Goal: Task Accomplishment & Management: Use online tool/utility

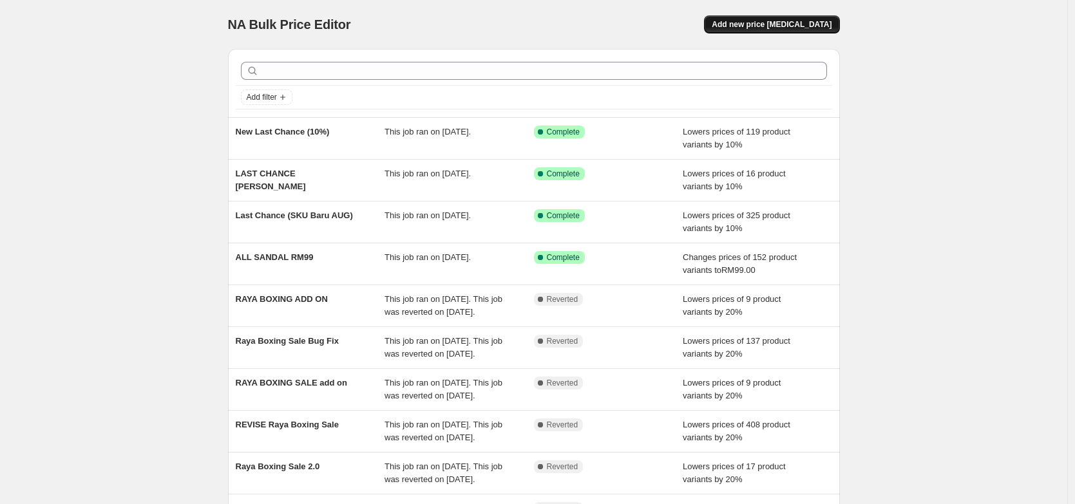
click at [819, 22] on span "Add new price [MEDICAL_DATA]" at bounding box center [771, 24] width 120 height 10
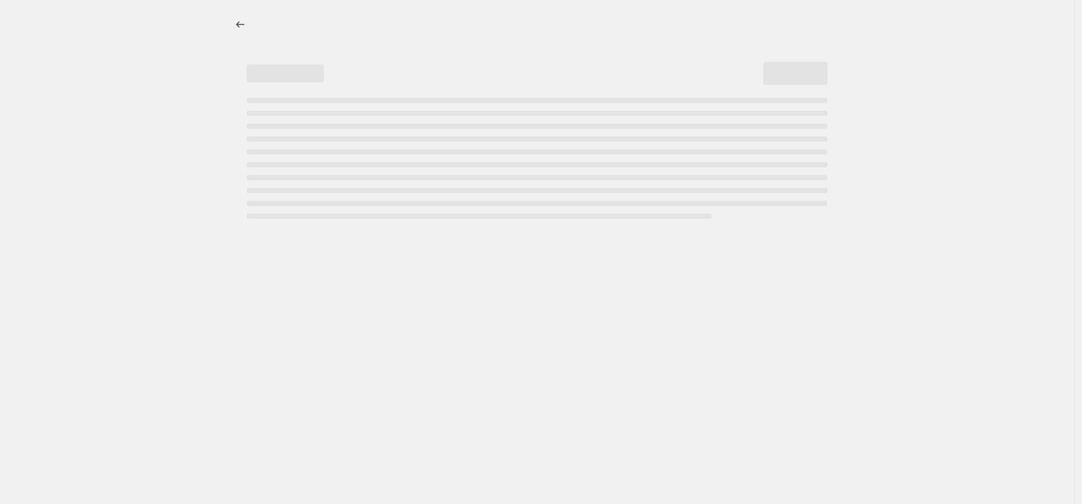
select select "percentage"
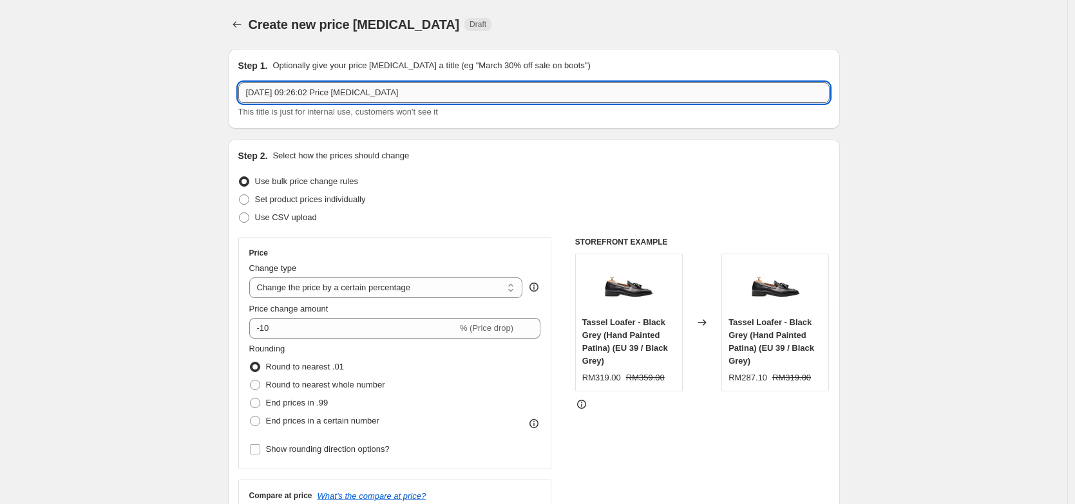
click at [453, 89] on input "[DATE] 09:26:02 Price [MEDICAL_DATA]" at bounding box center [533, 92] width 591 height 21
type input "199 Bag"
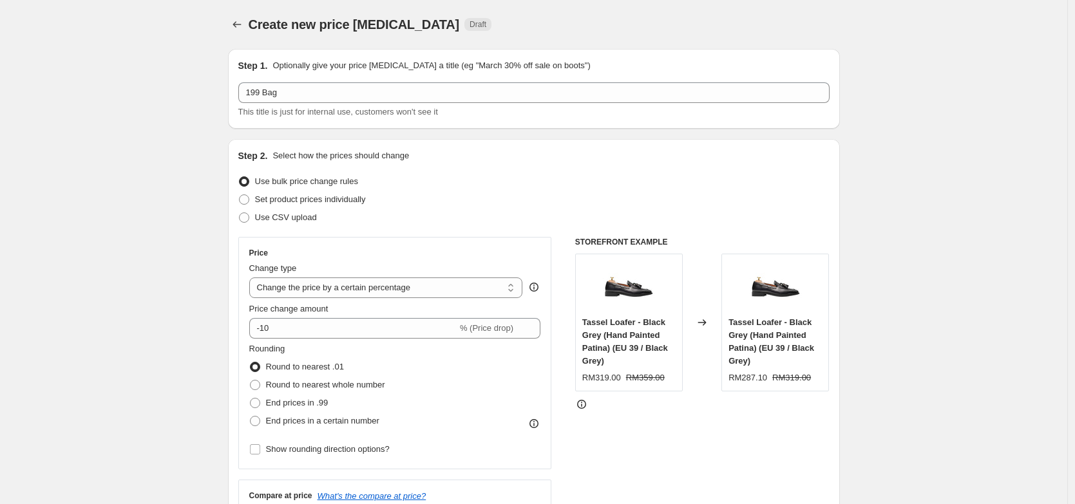
click at [464, 154] on div "Step 2. Select how the prices should change" at bounding box center [533, 155] width 591 height 13
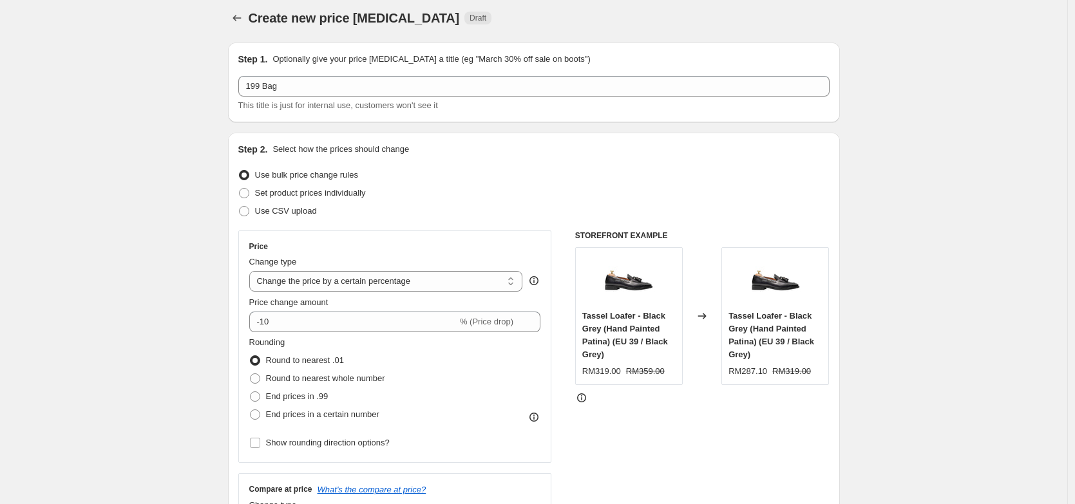
scroll to position [18, 0]
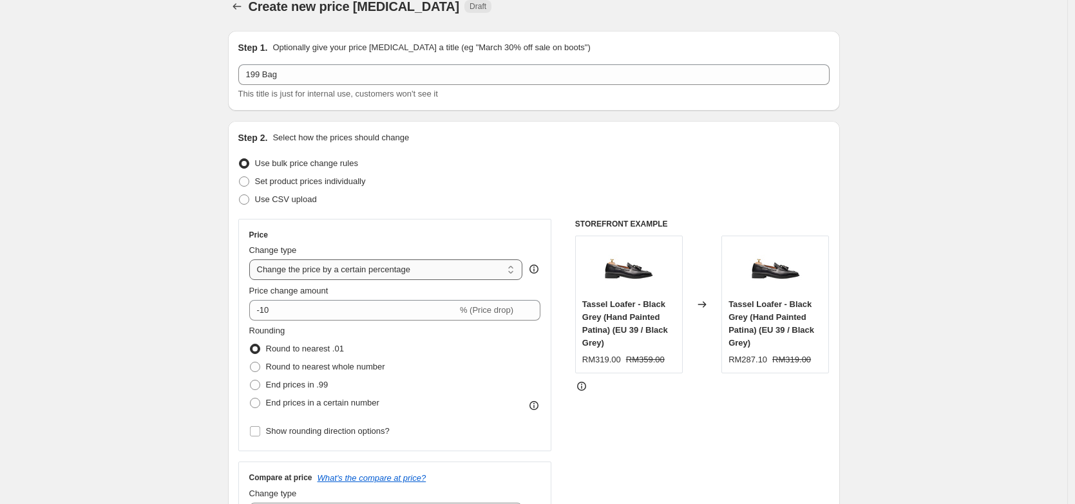
click at [379, 279] on select "Change the price to a certain amount Change the price by a certain amount Chang…" at bounding box center [386, 269] width 274 height 21
select select "to"
click at [252, 259] on select "Change the price to a certain amount Change the price by a certain amount Chang…" at bounding box center [386, 269] width 274 height 21
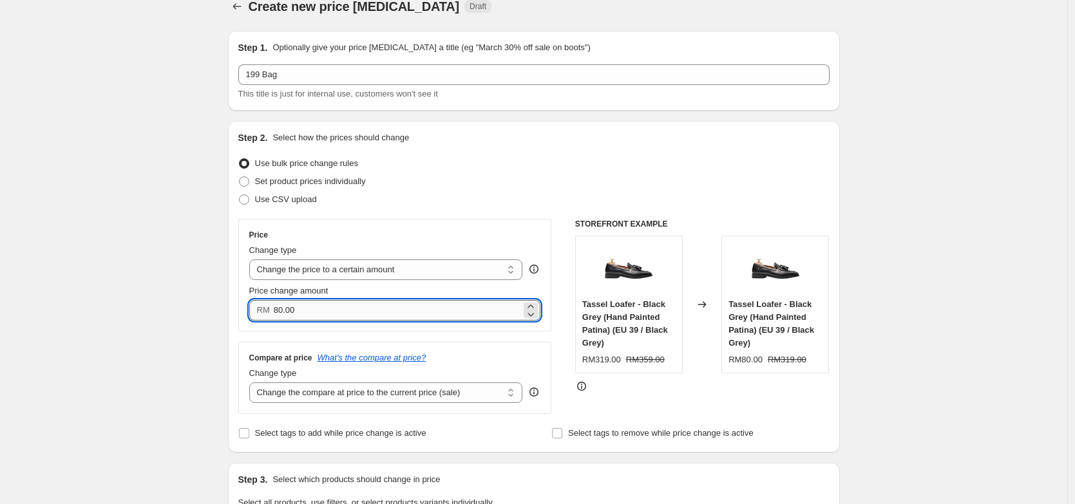
click at [387, 307] on input "80.00" at bounding box center [397, 310] width 247 height 21
type input "80.00199"
type input "199.00"
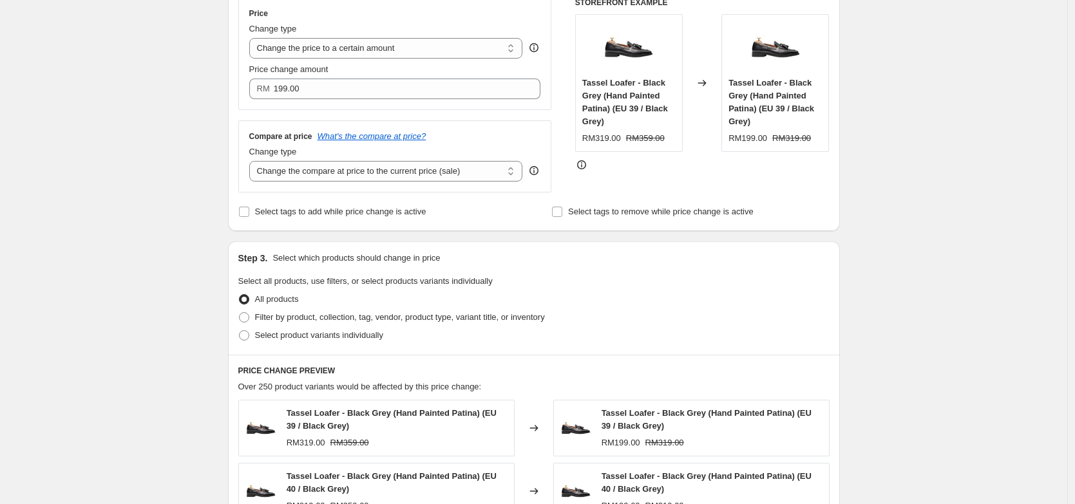
scroll to position [256, 0]
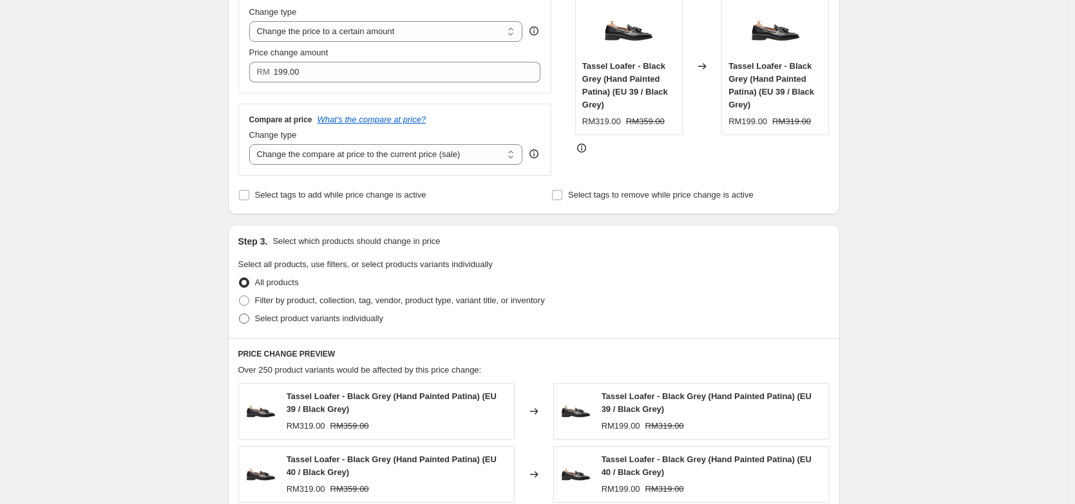
click at [324, 324] on span "Select product variants individually" at bounding box center [319, 318] width 128 height 13
click at [240, 314] on input "Select product variants individually" at bounding box center [239, 314] width 1 height 1
radio input "true"
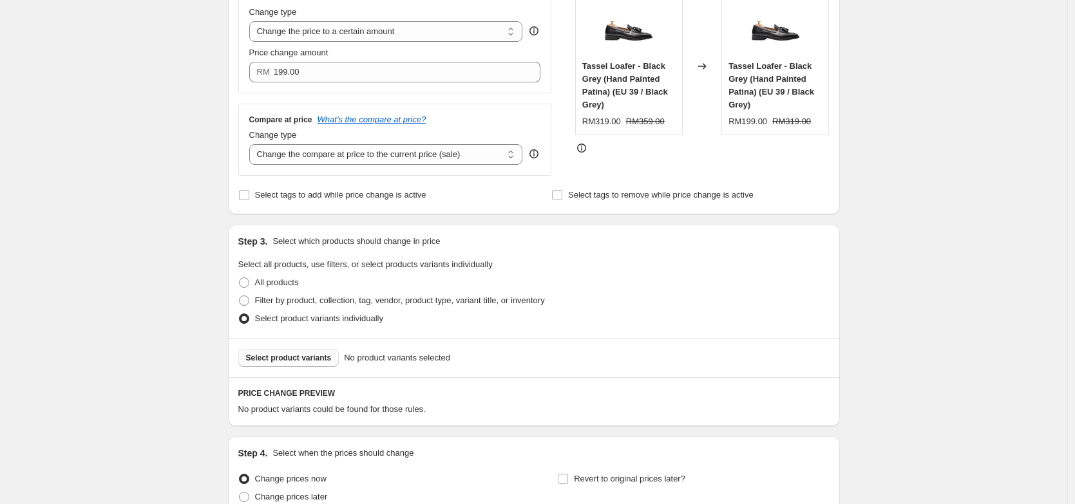
click at [339, 355] on button "Select product variants" at bounding box center [288, 358] width 101 height 18
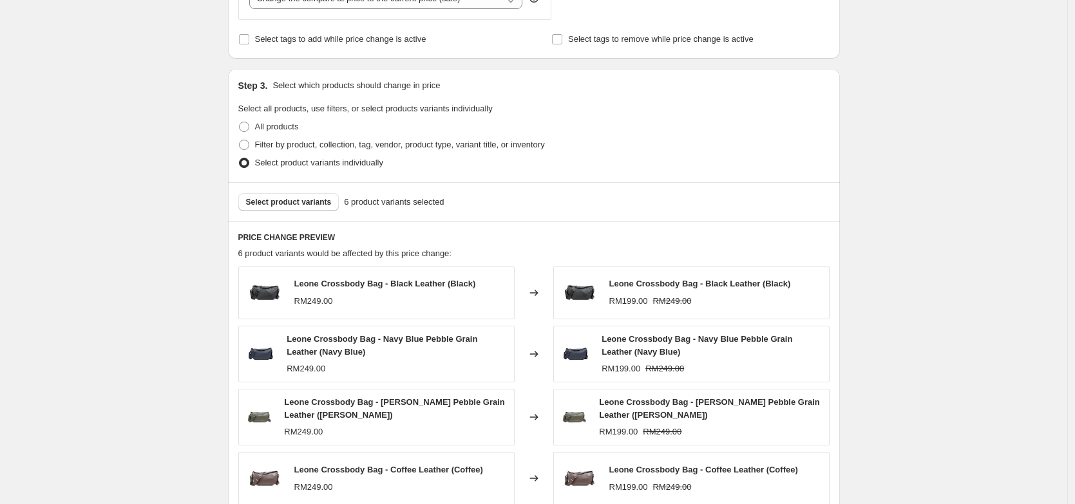
scroll to position [278, 0]
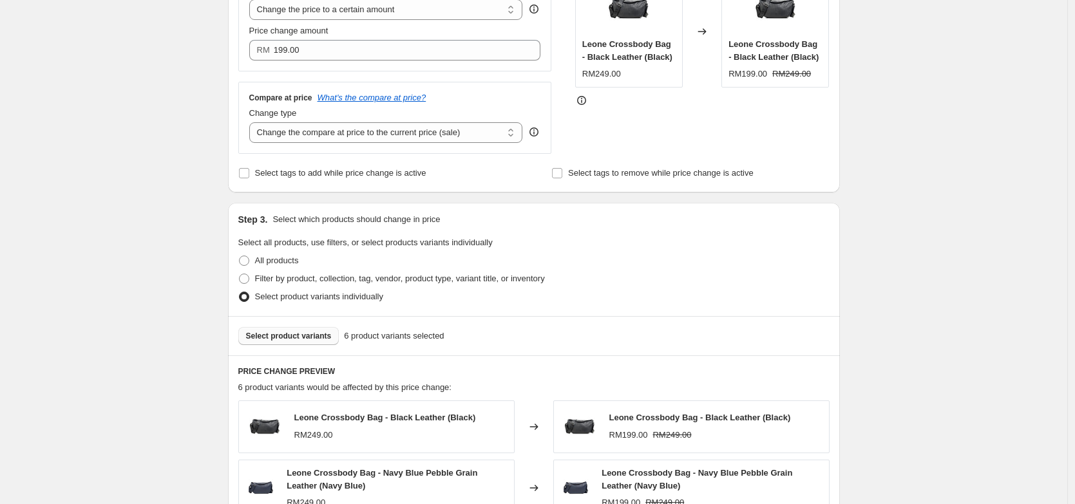
click at [283, 334] on span "Select product variants" at bounding box center [289, 336] width 86 height 10
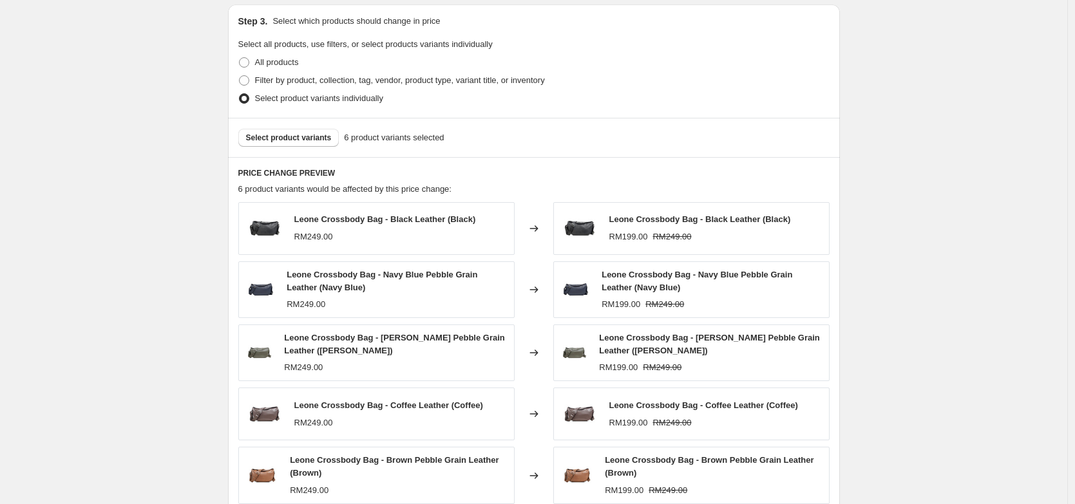
scroll to position [631, 0]
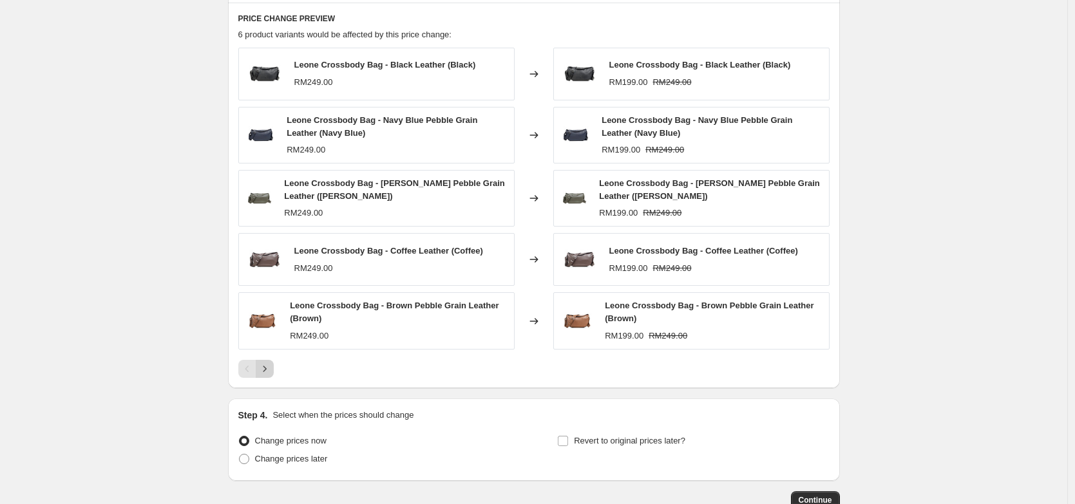
click at [268, 368] on icon "Next" at bounding box center [264, 369] width 13 height 13
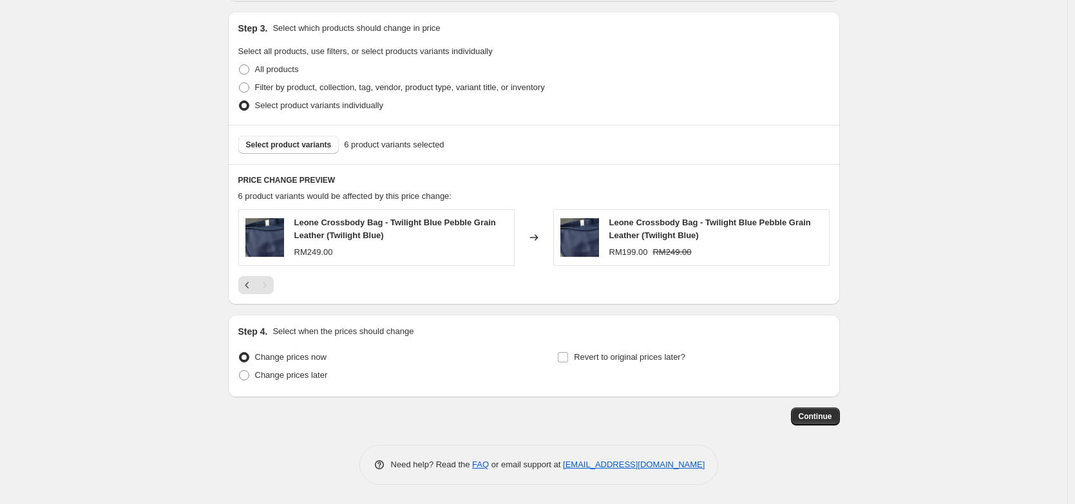
scroll to position [469, 0]
click at [253, 288] on icon "Previous" at bounding box center [247, 285] width 13 height 13
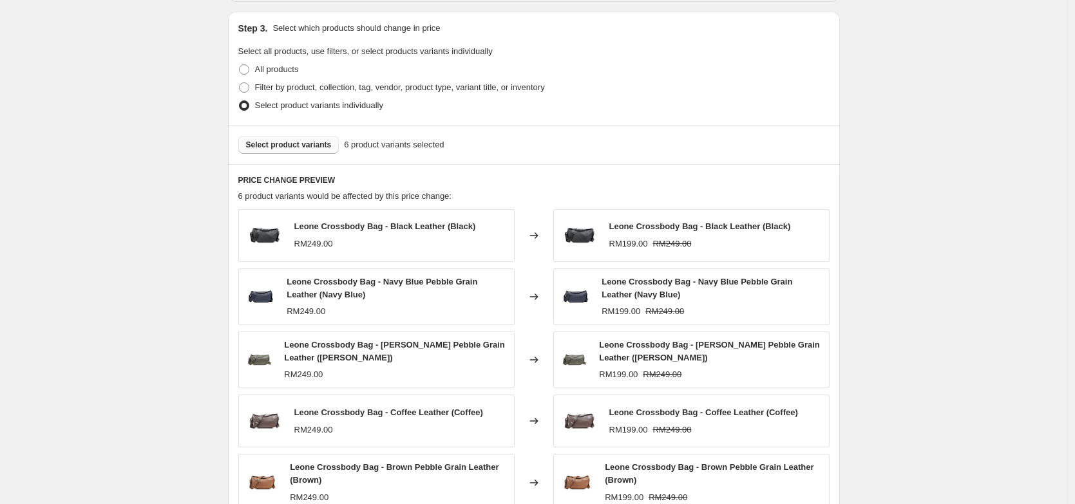
click at [328, 151] on button "Select product variants" at bounding box center [288, 145] width 101 height 18
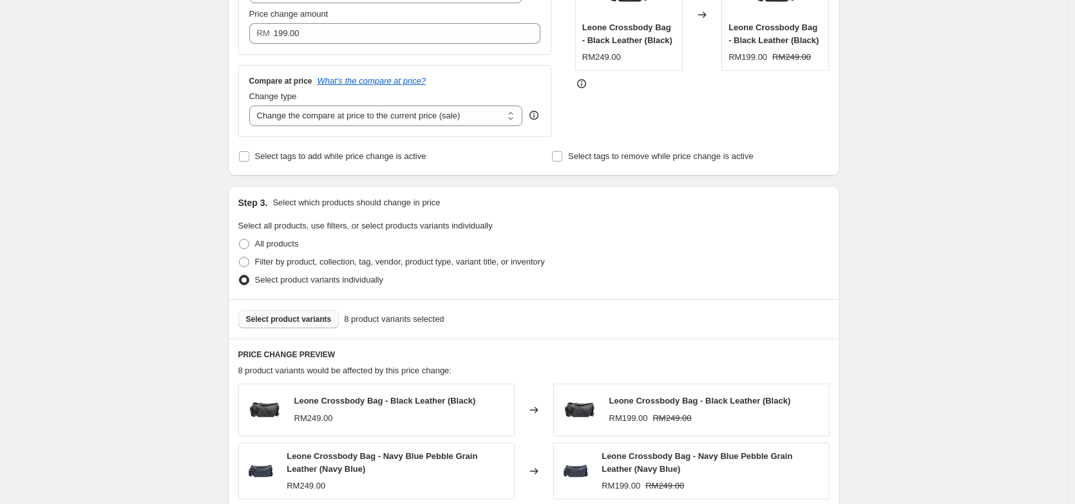
scroll to position [0, 0]
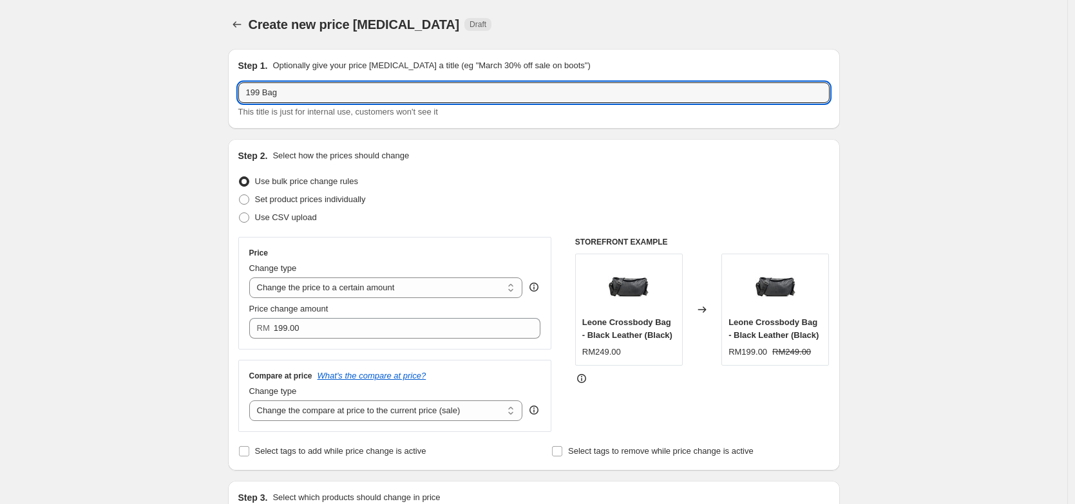
drag, startPoint x: 303, startPoint y: 99, endPoint x: 175, endPoint y: 99, distance: 127.5
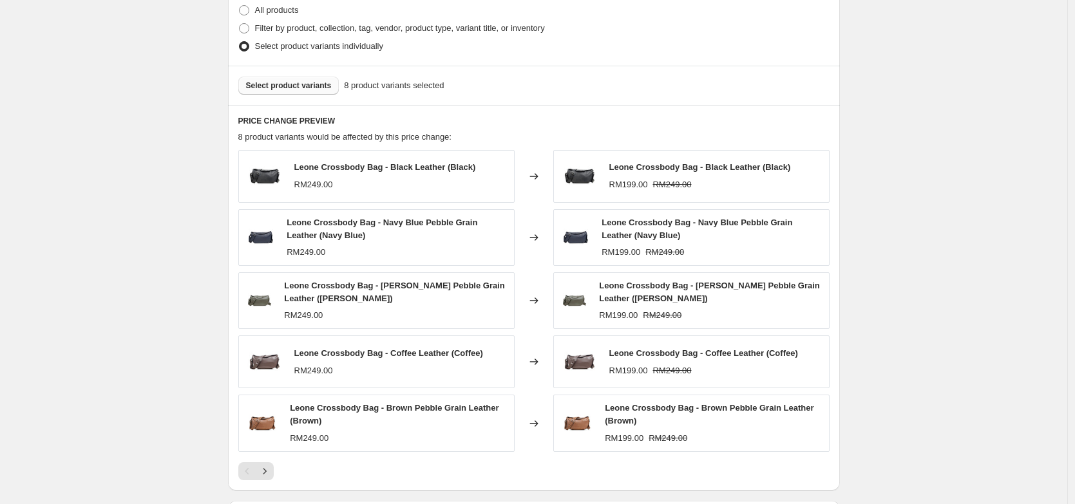
scroll to position [715, 0]
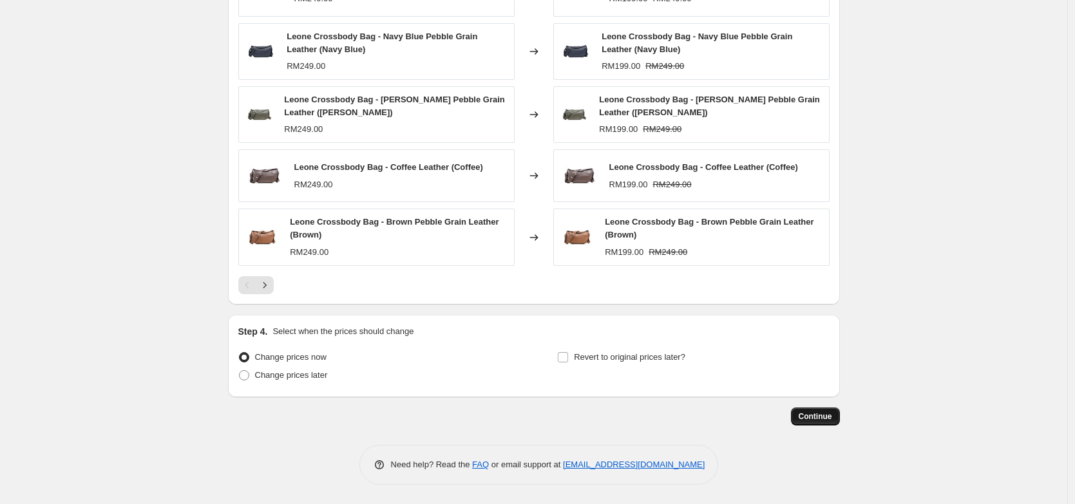
type input "Bag DC - RM199"
click at [831, 420] on span "Continue" at bounding box center [814, 416] width 33 height 10
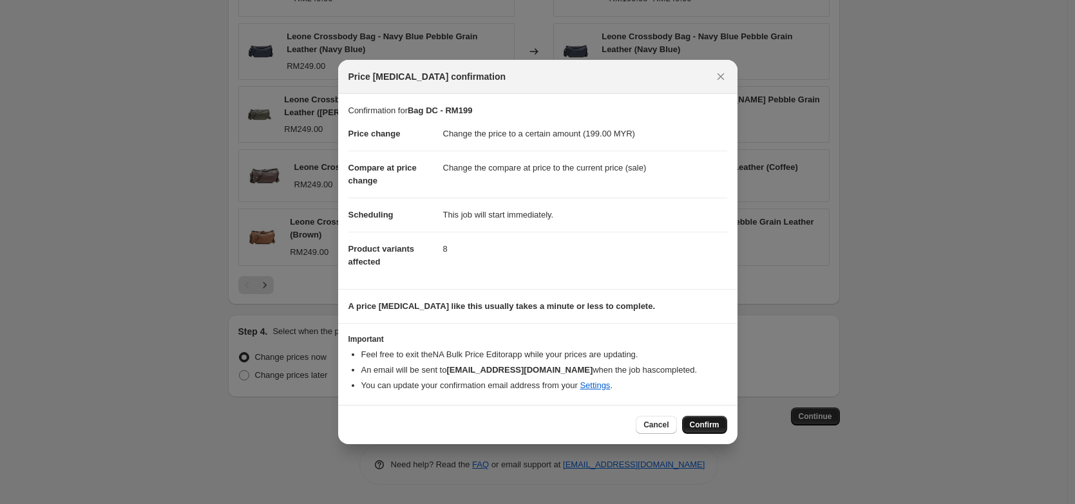
click at [696, 426] on span "Confirm" at bounding box center [705, 425] width 30 height 10
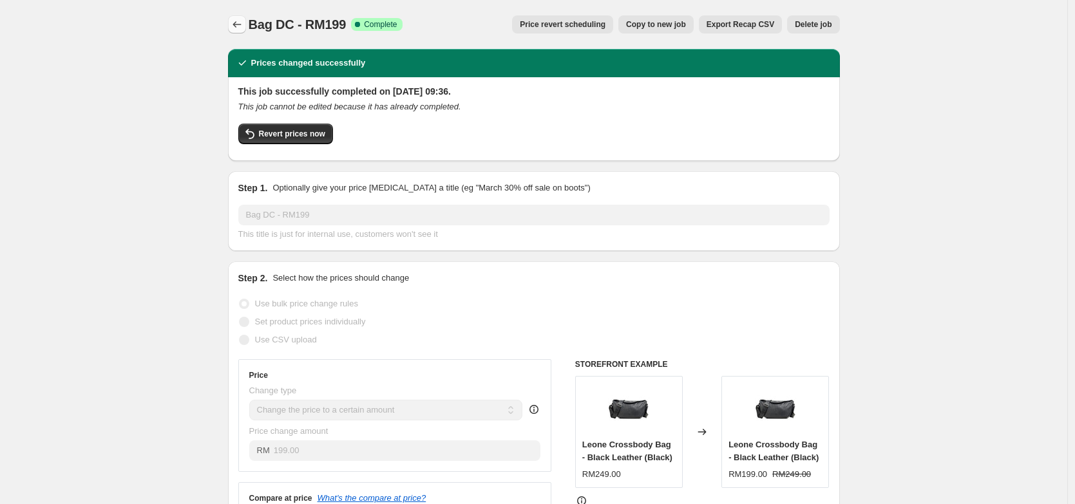
click at [239, 31] on button "Price change jobs" at bounding box center [237, 24] width 18 height 18
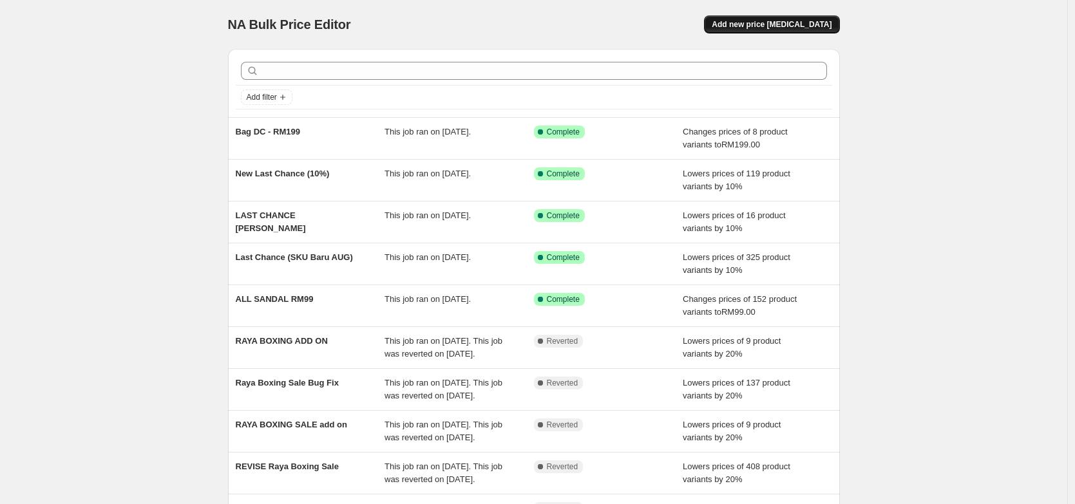
click at [789, 32] on button "Add new price [MEDICAL_DATA]" at bounding box center [771, 24] width 135 height 18
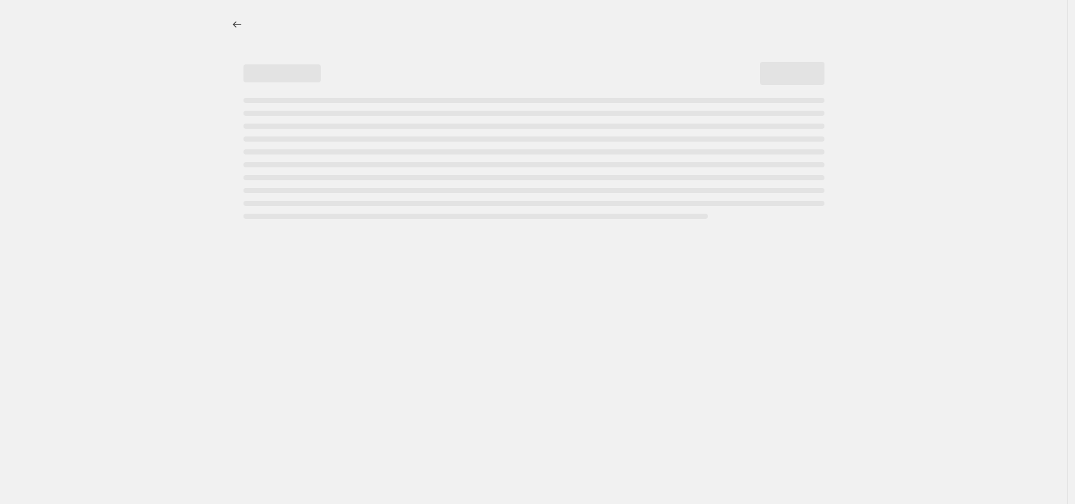
select select "percentage"
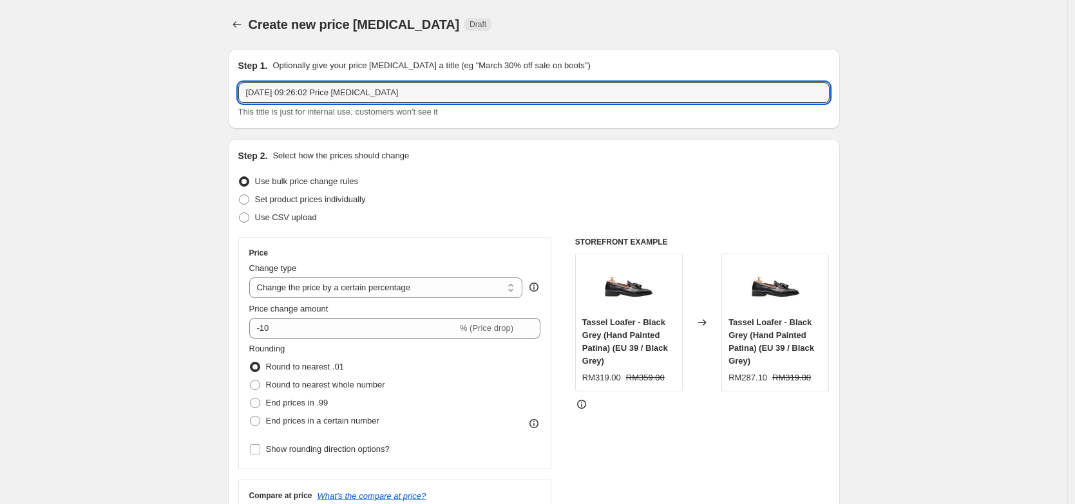
drag, startPoint x: 431, startPoint y: 97, endPoint x: 124, endPoint y: 96, distance: 306.5
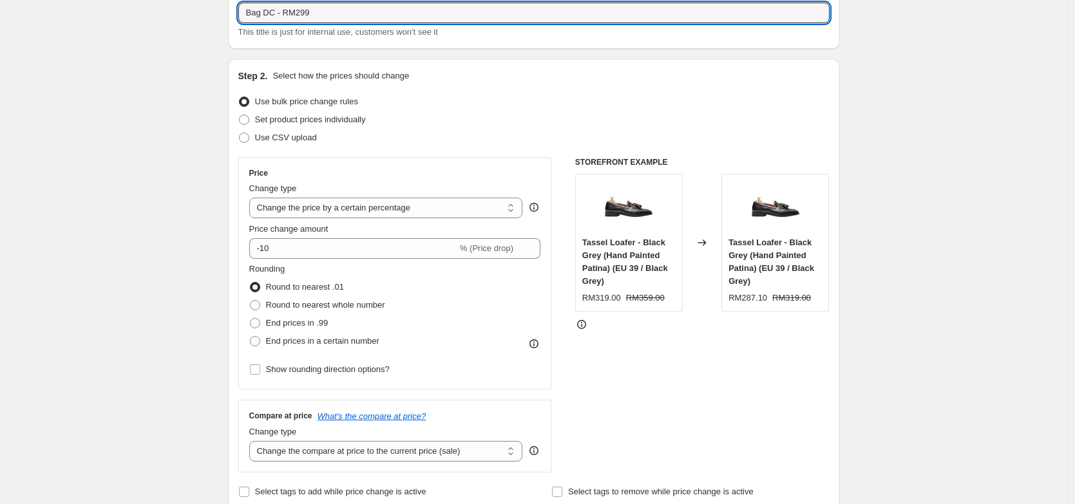
scroll to position [144, 0]
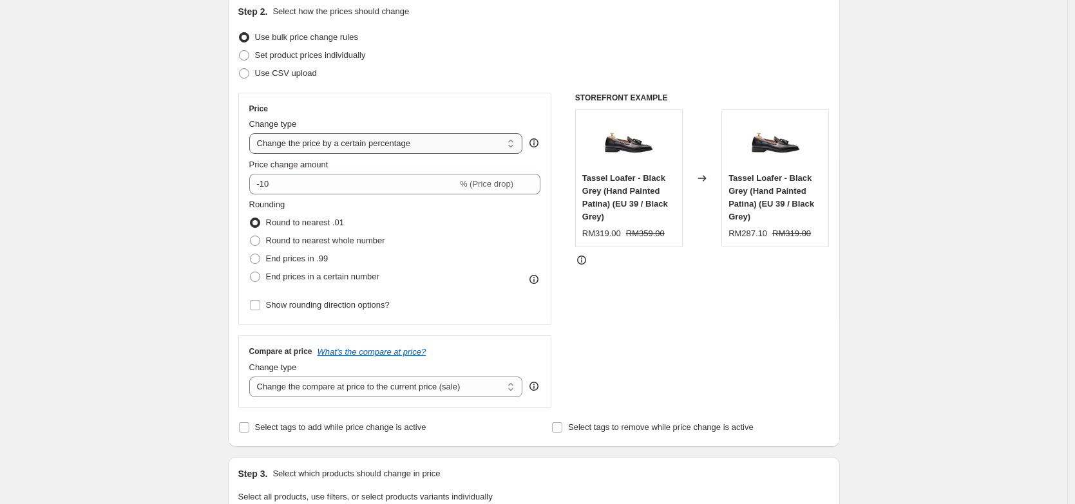
type input "Bag DC - RM299"
click at [428, 145] on select "Change the price to a certain amount Change the price by a certain amount Chang…" at bounding box center [386, 143] width 274 height 21
select select "to"
click at [252, 133] on select "Change the price to a certain amount Change the price by a certain amount Chang…" at bounding box center [386, 143] width 274 height 21
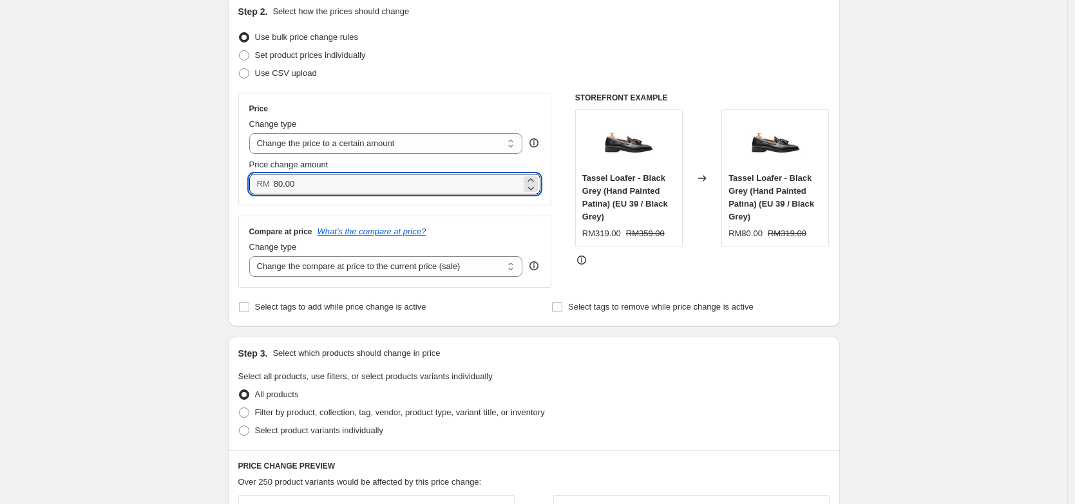
drag, startPoint x: 346, startPoint y: 186, endPoint x: 152, endPoint y: 186, distance: 194.5
click at [152, 186] on div "Create new price [MEDICAL_DATA]. This page is ready Create new price [MEDICAL_D…" at bounding box center [533, 450] width 1067 height 1188
type input "299.00"
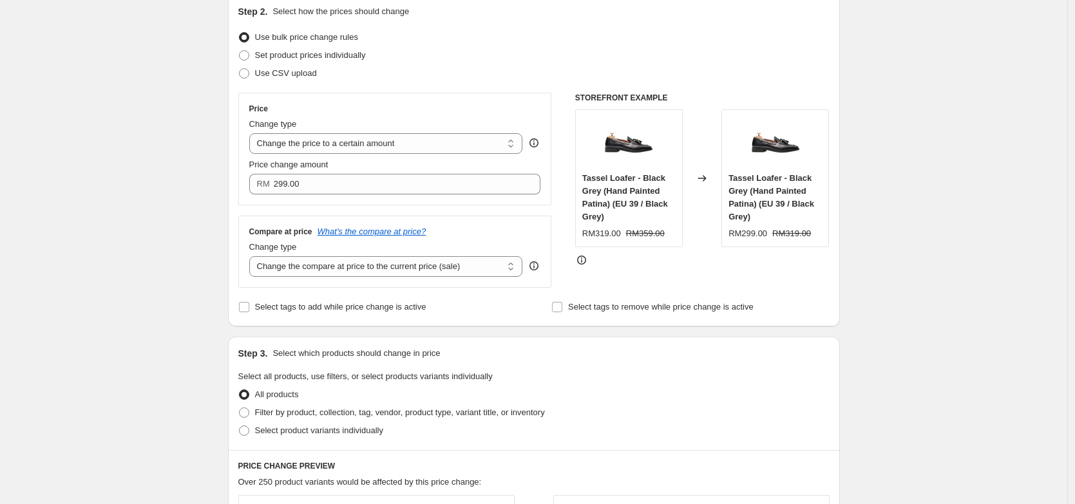
click at [171, 244] on div "Create new price [MEDICAL_DATA]. This page is ready Create new price [MEDICAL_D…" at bounding box center [533, 450] width 1067 height 1188
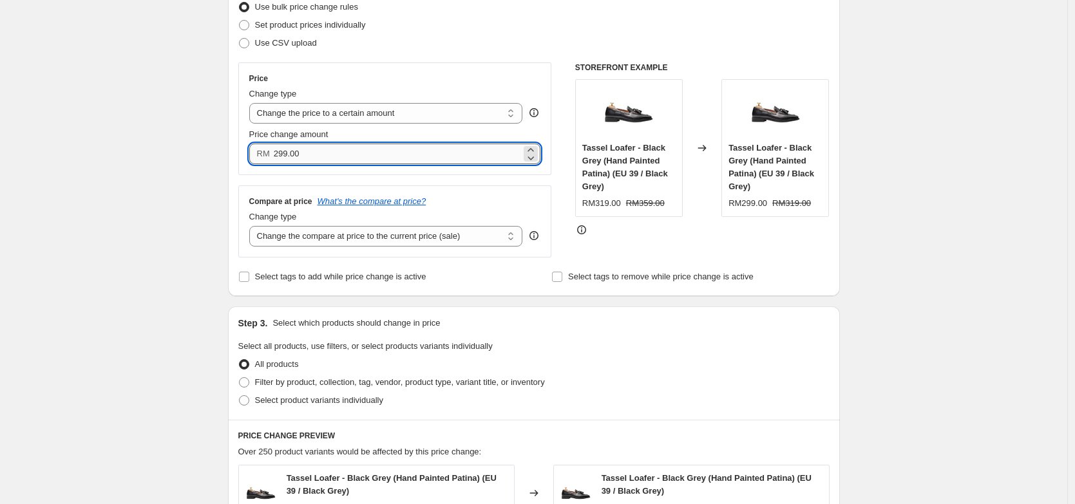
click at [404, 158] on input "299.00" at bounding box center [397, 154] width 247 height 21
click at [585, 256] on div "STOREFRONT EXAMPLE Tassel Loafer - Black Grey (Hand Painted Patina) (EU 39 / Bl…" at bounding box center [702, 159] width 254 height 195
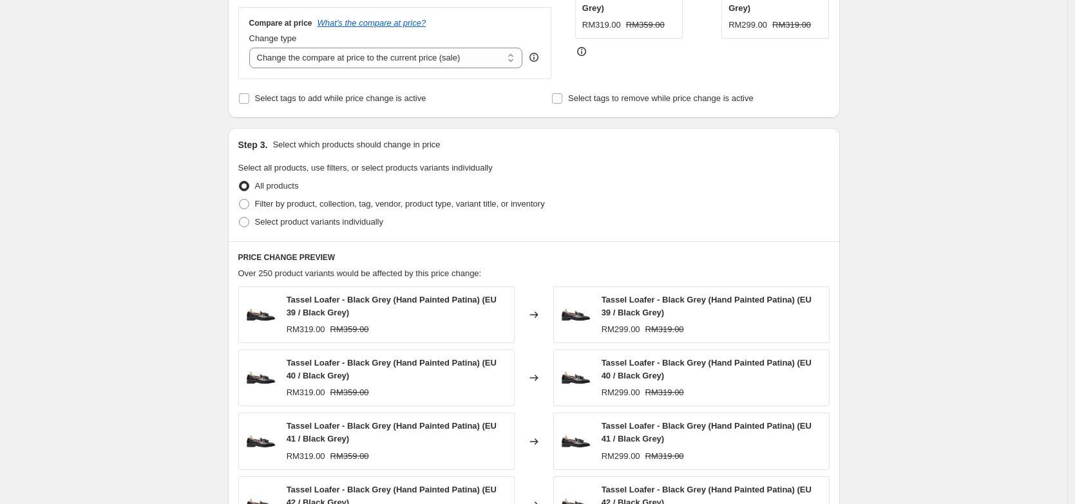
scroll to position [355, 0]
click at [439, 202] on span "Filter by product, collection, tag, vendor, product type, variant title, or inv…" at bounding box center [400, 202] width 290 height 10
click at [240, 198] on input "Filter by product, collection, tag, vendor, product type, variant title, or inv…" at bounding box center [239, 197] width 1 height 1
radio input "true"
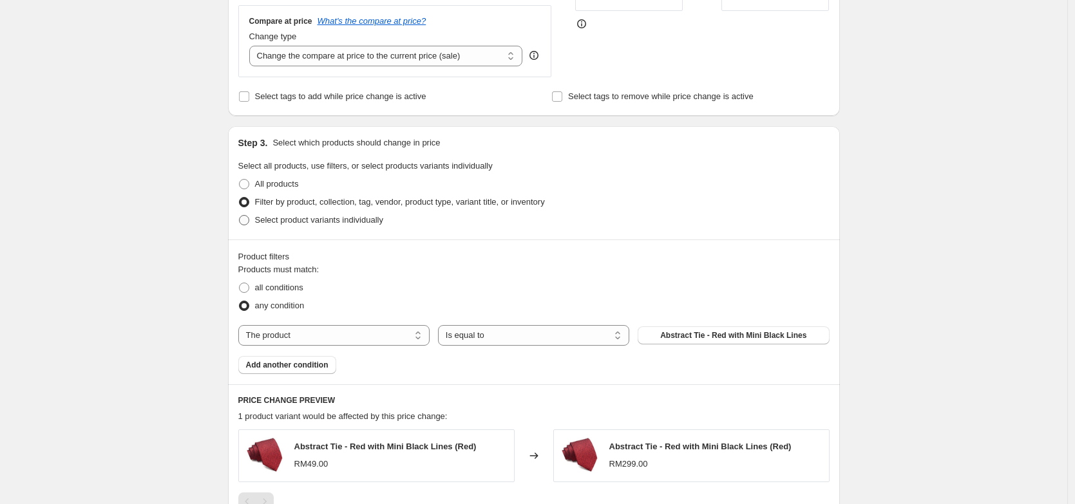
click at [350, 223] on span "Select product variants individually" at bounding box center [319, 220] width 128 height 10
click at [240, 216] on input "Select product variants individually" at bounding box center [239, 215] width 1 height 1
radio input "true"
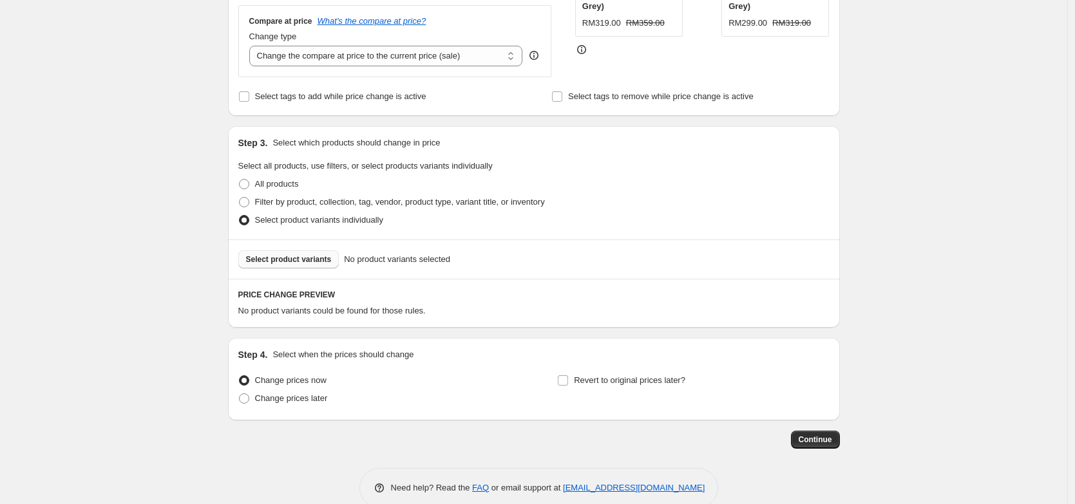
click at [301, 261] on span "Select product variants" at bounding box center [289, 259] width 86 height 10
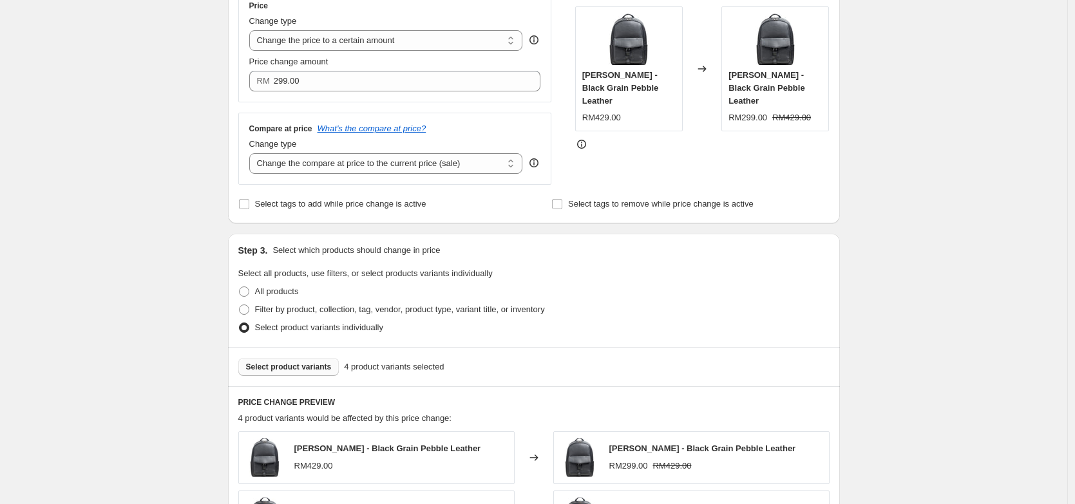
scroll to position [643, 0]
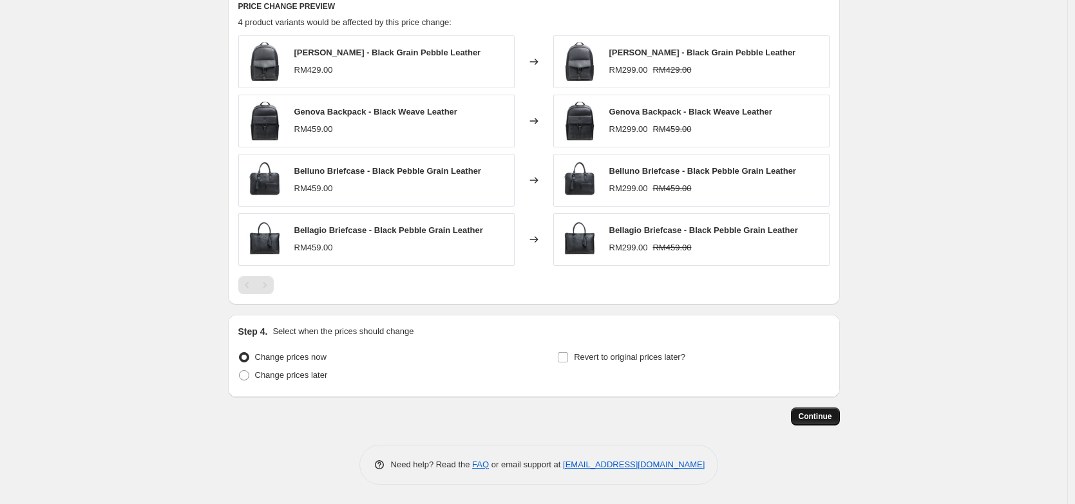
click at [820, 419] on span "Continue" at bounding box center [814, 416] width 33 height 10
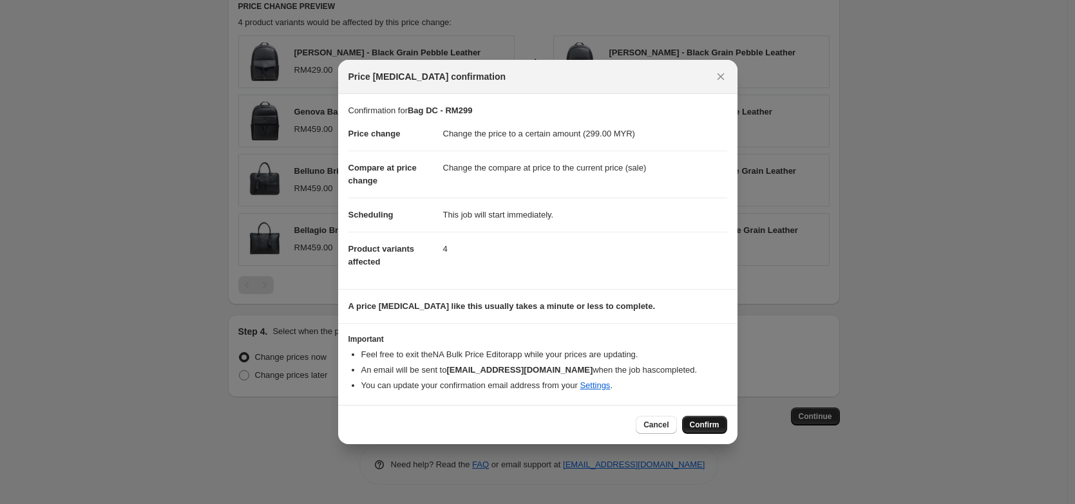
click at [726, 422] on div "Cancel Confirm" at bounding box center [537, 424] width 399 height 39
drag, startPoint x: 724, startPoint y: 421, endPoint x: 727, endPoint y: 414, distance: 7.8
click at [724, 421] on button "Confirm" at bounding box center [704, 425] width 45 height 18
type input "Bag DC - RM299"
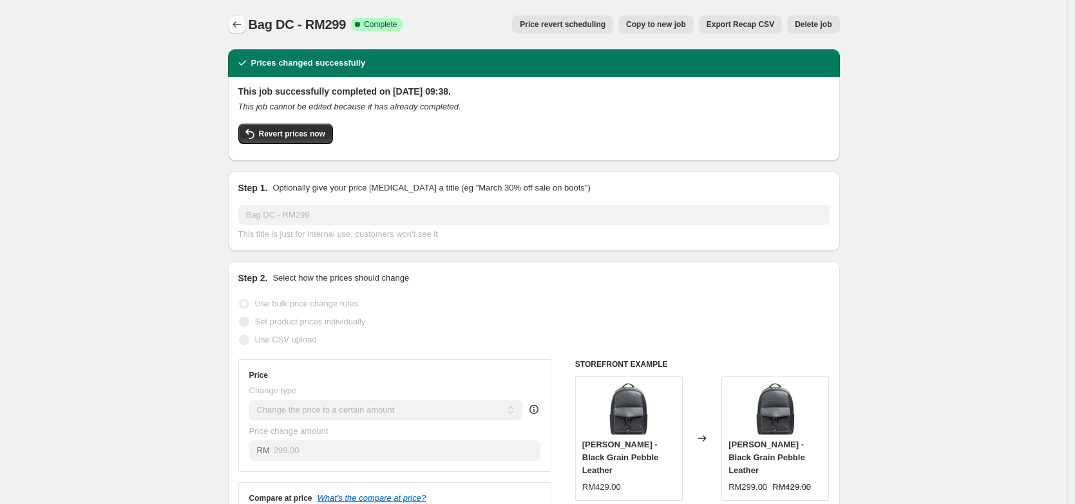
click at [243, 20] on icon "Price change jobs" at bounding box center [237, 24] width 13 height 13
